Goal: Check status

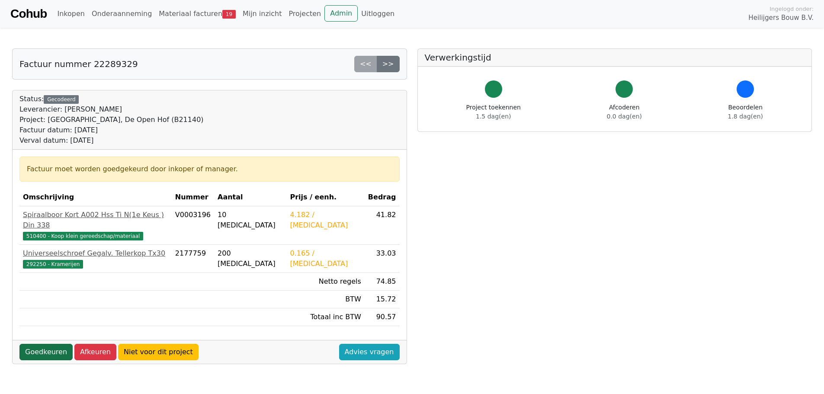
click at [48, 344] on link "Goedkeuren" at bounding box center [45, 352] width 53 height 16
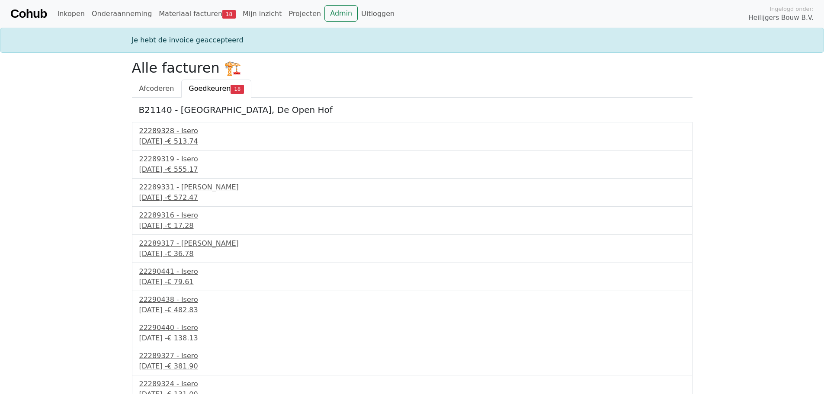
click at [187, 140] on div "30 september 2025 - € 513.74" at bounding box center [412, 141] width 546 height 10
